Goal: Task Accomplishment & Management: Use online tool/utility

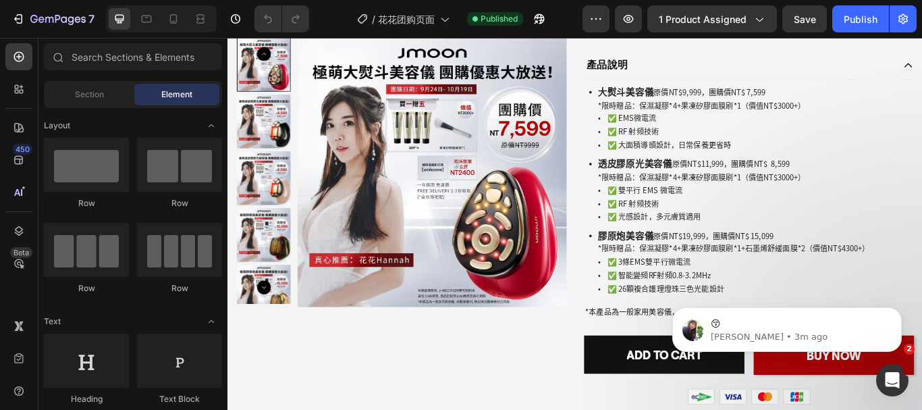
scroll to position [608, 0]
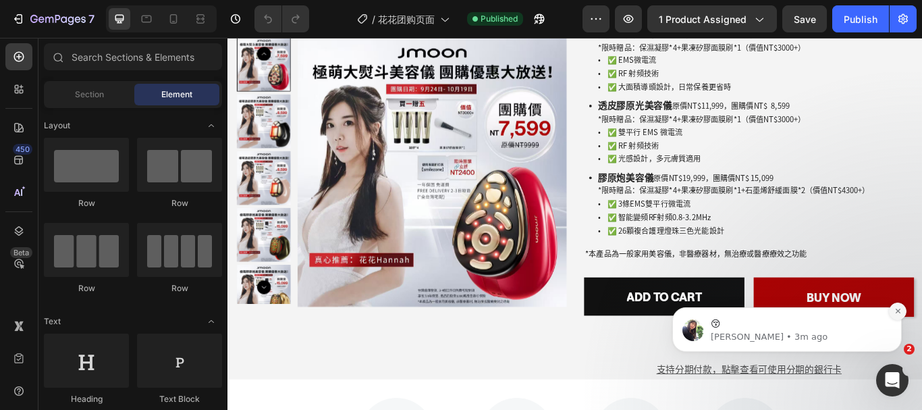
click at [895, 309] on icon "Dismiss notification" at bounding box center [897, 310] width 7 height 7
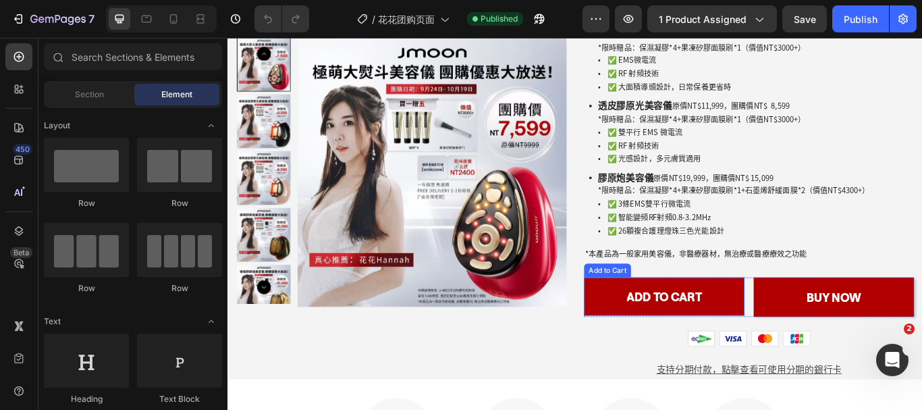
click at [769, 328] on button "Add to cart" at bounding box center [736, 339] width 187 height 45
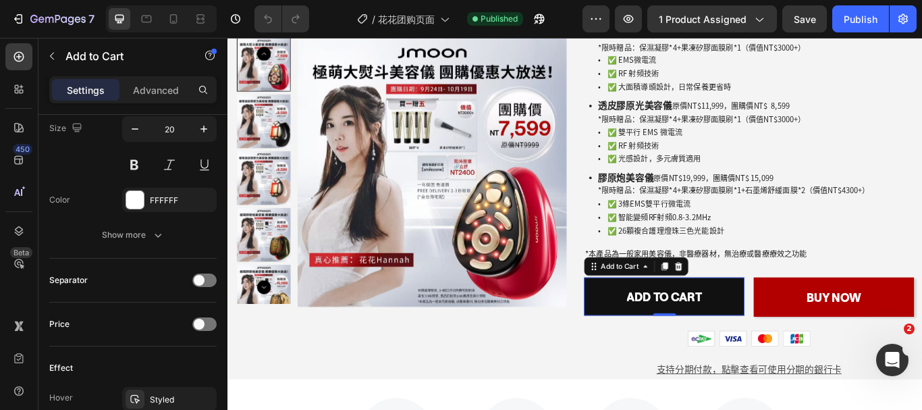
scroll to position [1218, 0]
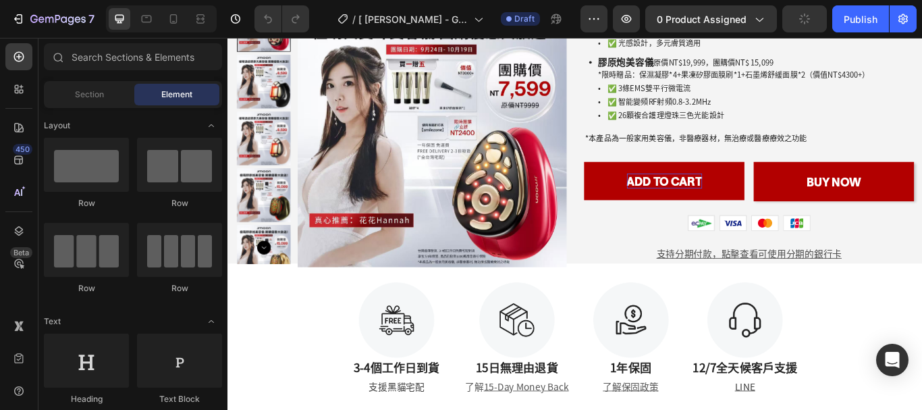
click at [716, 205] on div "Add to cart" at bounding box center [737, 205] width 88 height 18
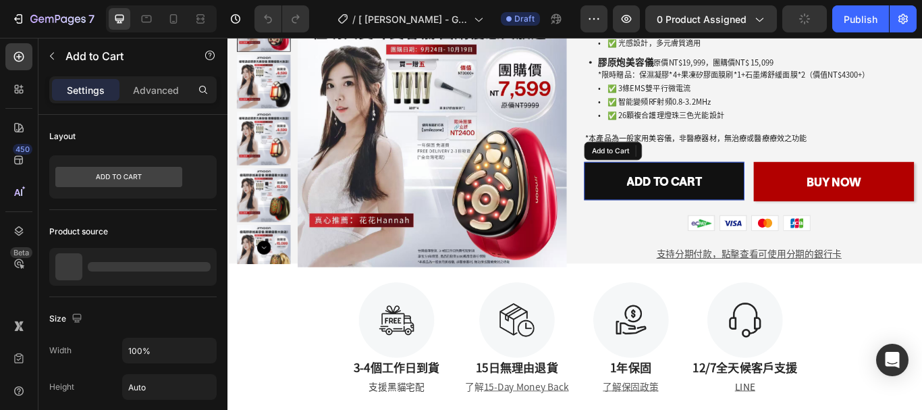
click at [733, 71] on span "原價NT$19,999，團購價NT$ 15,099" at bounding box center [794, 66] width 140 height 9
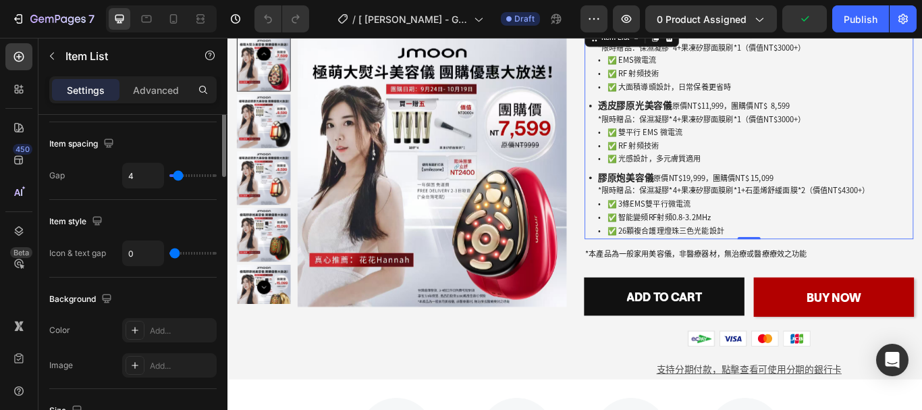
scroll to position [405, 0]
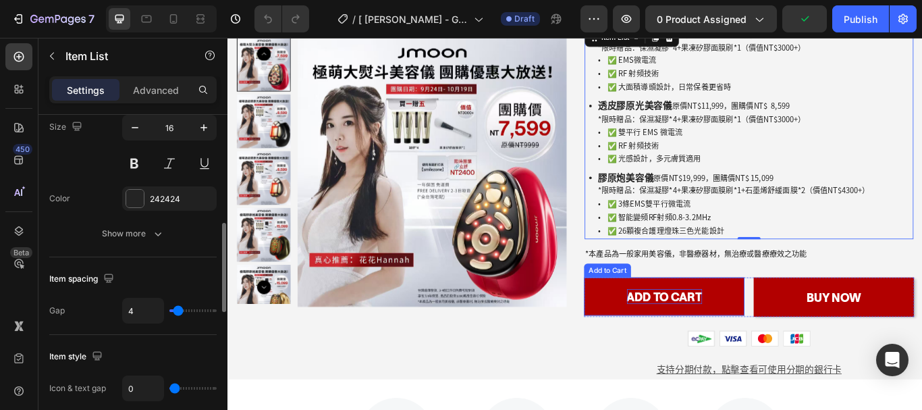
click at [739, 334] on div "Add to cart" at bounding box center [737, 340] width 88 height 18
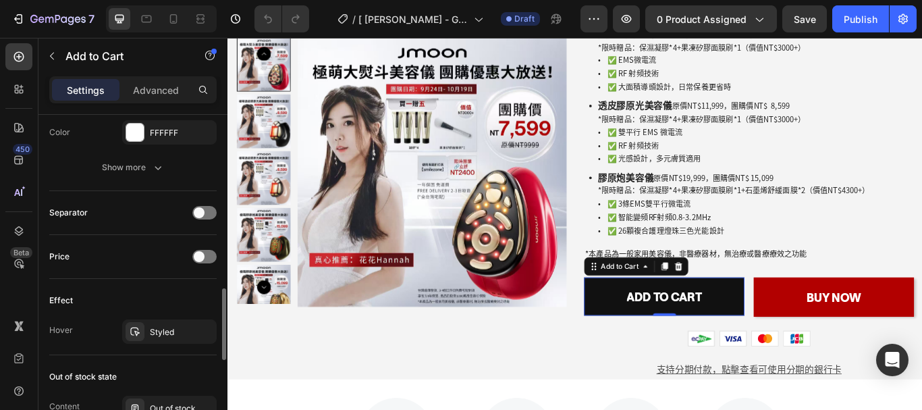
scroll to position [1080, 0]
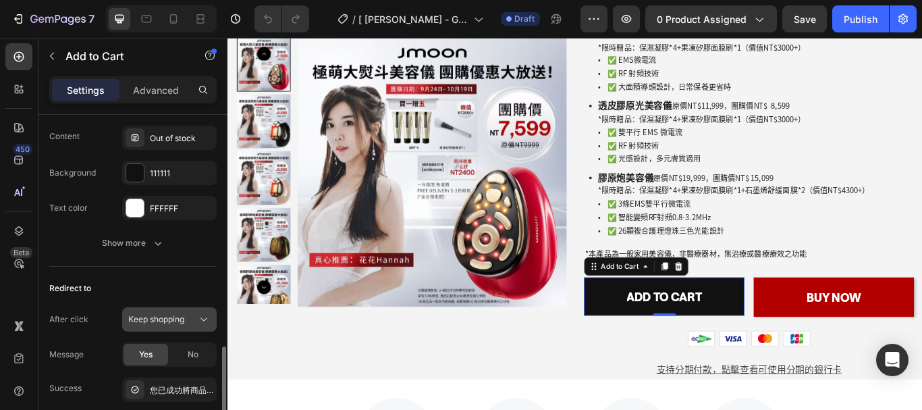
click at [160, 317] on span "Keep shopping" at bounding box center [156, 319] width 56 height 10
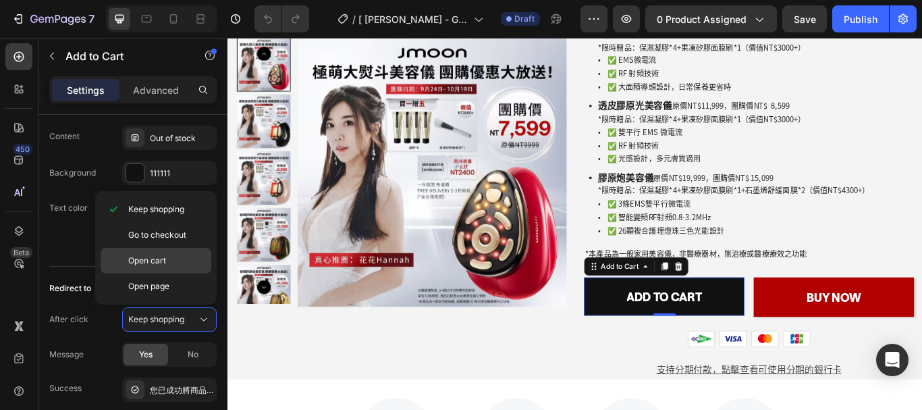
drag, startPoint x: 155, startPoint y: 260, endPoint x: 72, endPoint y: 218, distance: 93.0
click at [155, 260] on span "Open cart" at bounding box center [147, 260] width 38 height 12
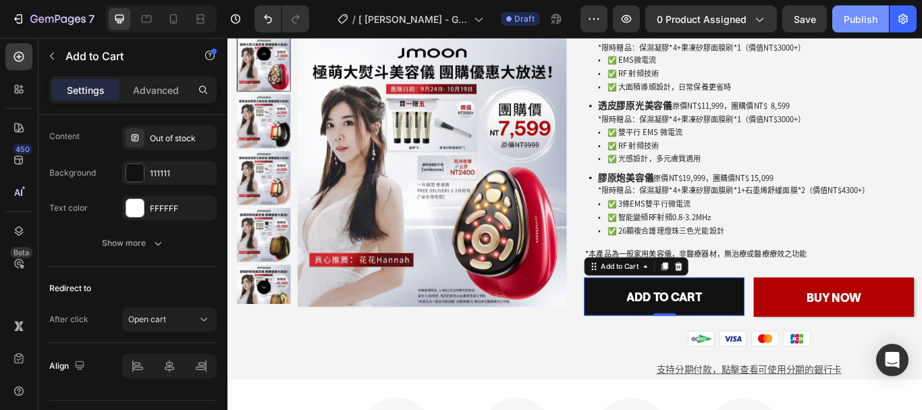
click at [853, 22] on div "Publish" at bounding box center [861, 19] width 34 height 14
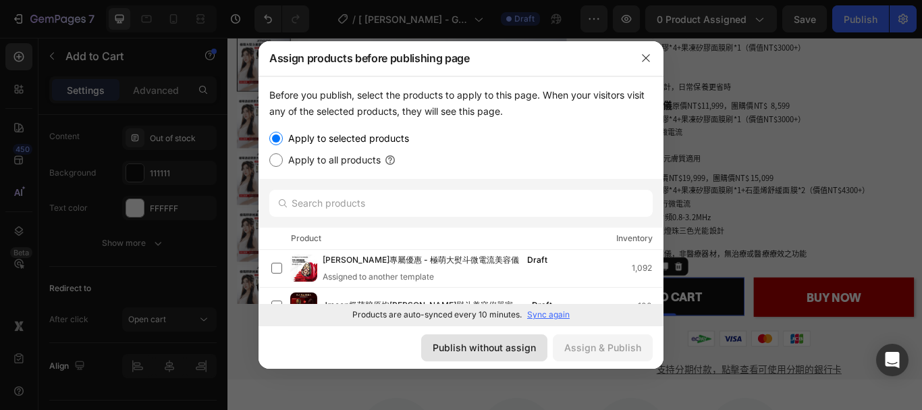
click at [477, 349] on div "Publish without assign" at bounding box center [484, 347] width 103 height 14
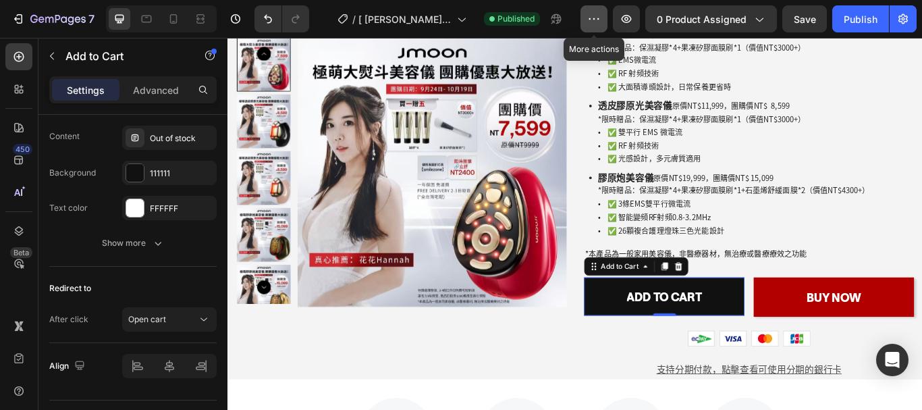
click at [600, 17] on icon "button" at bounding box center [594, 19] width 14 height 14
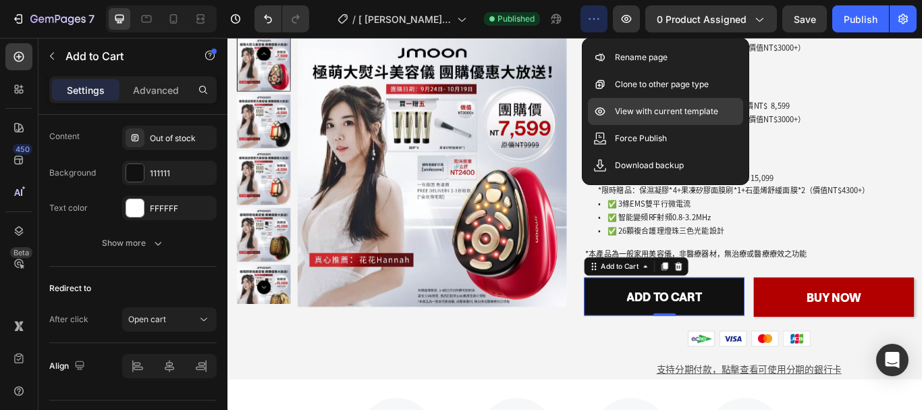
click at [636, 108] on p "View with current template" at bounding box center [666, 112] width 103 height 14
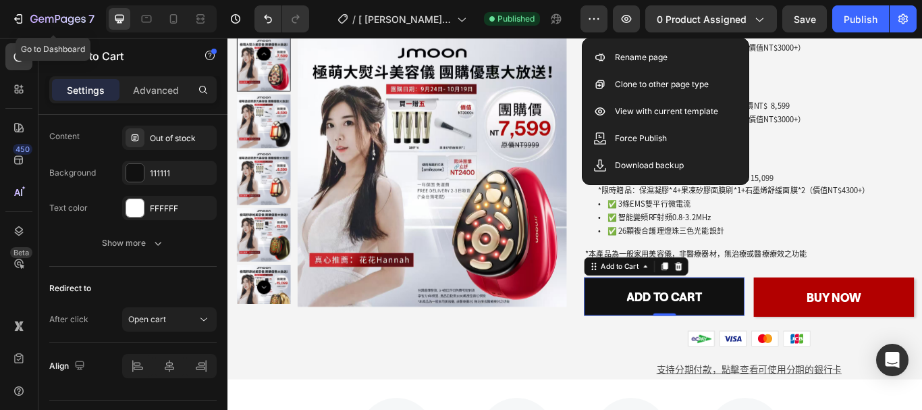
drag, startPoint x: 19, startPoint y: 18, endPoint x: 28, endPoint y: 1, distance: 19.3
click at [18, 18] on icon "button" at bounding box center [18, 19] width 14 height 14
